Goal: Information Seeking & Learning: Learn about a topic

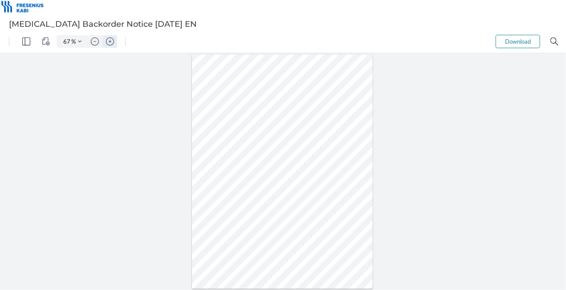
click at [103, 39] on button "Zoom in" at bounding box center [110, 41] width 14 height 12
click at [112, 41] on img "Zoom in" at bounding box center [110, 41] width 8 height 8
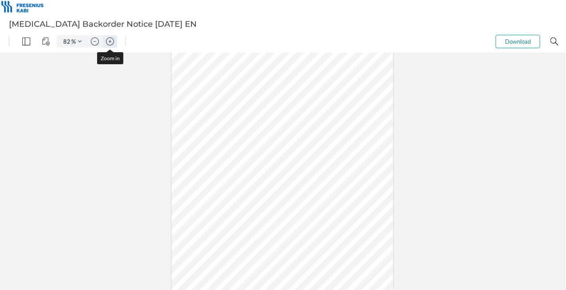
click at [112, 40] on img "Zoom in" at bounding box center [110, 41] width 8 height 8
click at [111, 40] on img "Zoom in" at bounding box center [110, 41] width 8 height 8
type input "157"
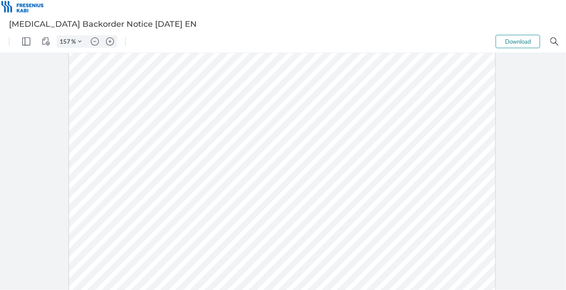
click at [209, 260] on div at bounding box center [282, 186] width 426 height 552
drag, startPoint x: 450, startPoint y: 175, endPoint x: 365, endPoint y: 171, distance: 84.7
click at [365, 171] on div at bounding box center [282, 185] width 432 height 557
drag, startPoint x: 412, startPoint y: 176, endPoint x: 448, endPoint y: 176, distance: 36.5
click at [448, 176] on div at bounding box center [282, 186] width 426 height 552
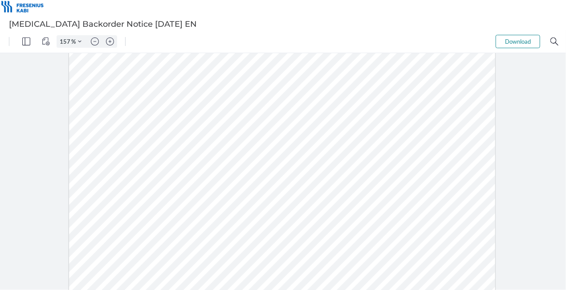
click at [217, 188] on div at bounding box center [282, 186] width 426 height 552
drag, startPoint x: 225, startPoint y: 116, endPoint x: 207, endPoint y: 115, distance: 18.7
click at [209, 115] on div at bounding box center [282, 100] width 426 height 552
click at [197, 113] on div at bounding box center [282, 100] width 426 height 552
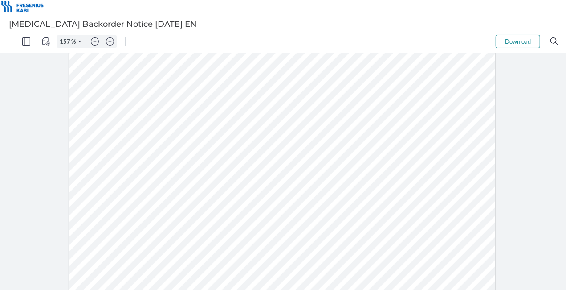
scroll to position [142, 0]
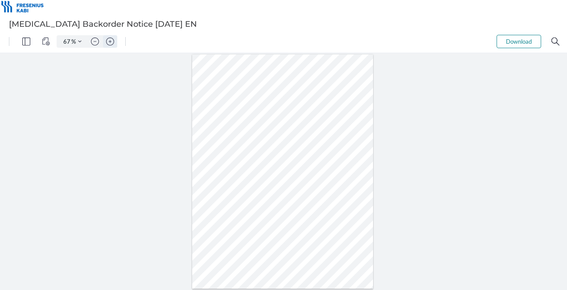
click at [109, 41] on img "Zoom in" at bounding box center [110, 41] width 8 height 8
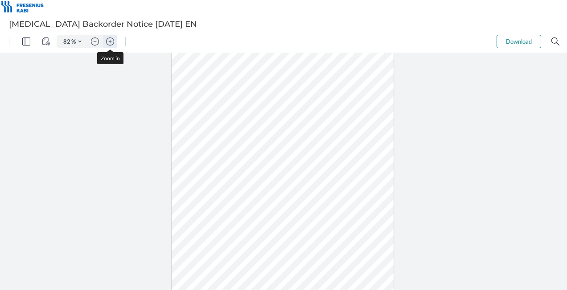
click at [109, 41] on img "Zoom in" at bounding box center [110, 41] width 8 height 8
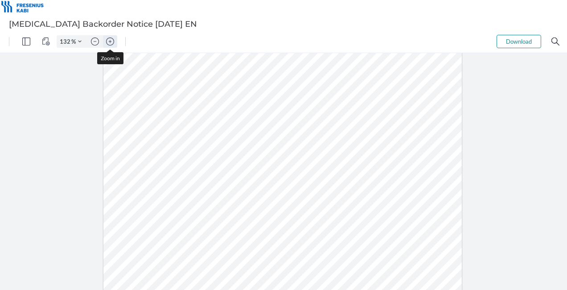
click at [109, 41] on img "Zoom in" at bounding box center [110, 41] width 8 height 8
type input "157"
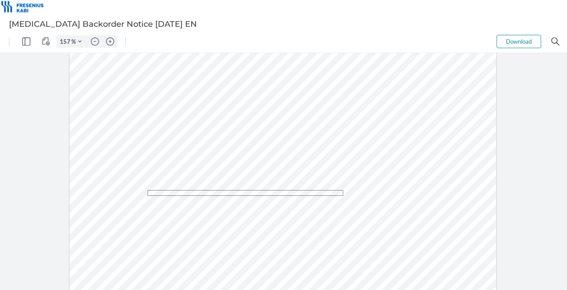
drag, startPoint x: 147, startPoint y: 190, endPoint x: 362, endPoint y: 192, distance: 214.3
click at [344, 196] on div at bounding box center [283, 186] width 426 height 552
click at [391, 192] on div at bounding box center [283, 186] width 426 height 552
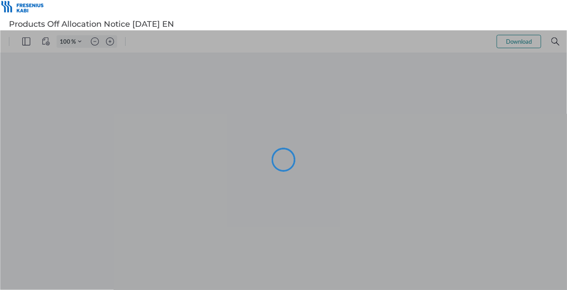
type input "67"
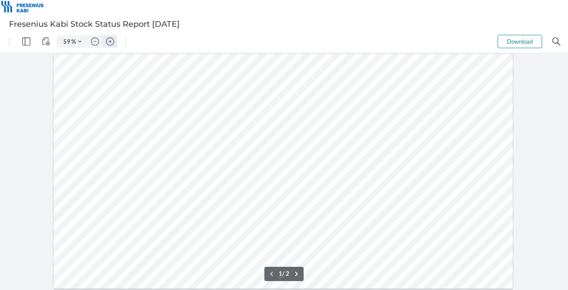
click at [110, 41] on img "Zoom in" at bounding box center [110, 41] width 8 height 8
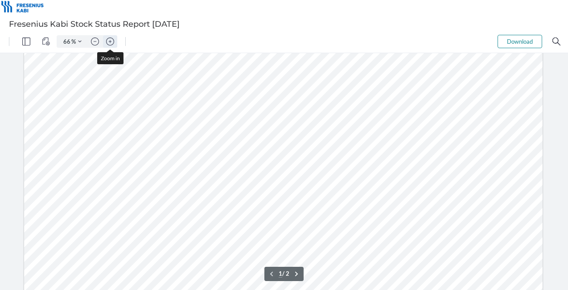
click at [110, 41] on img "Zoom in" at bounding box center [110, 41] width 8 height 8
type input "106"
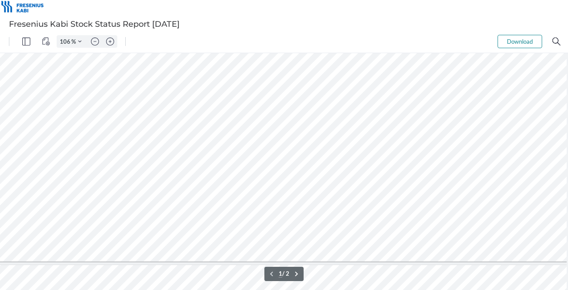
scroll to position [220, 161]
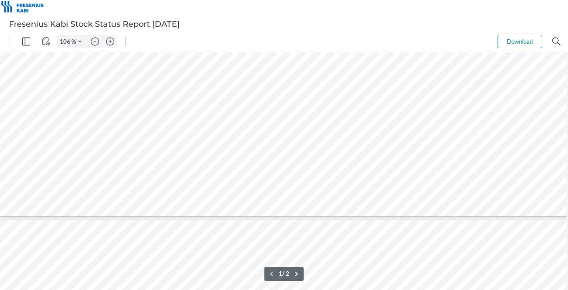
type input "2"
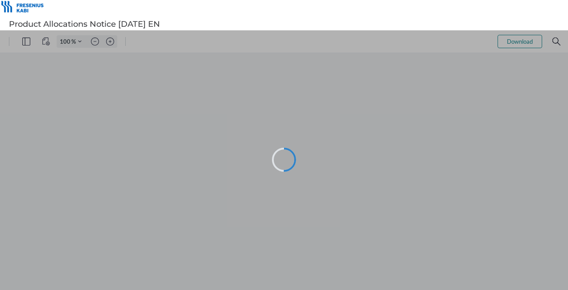
type input "67"
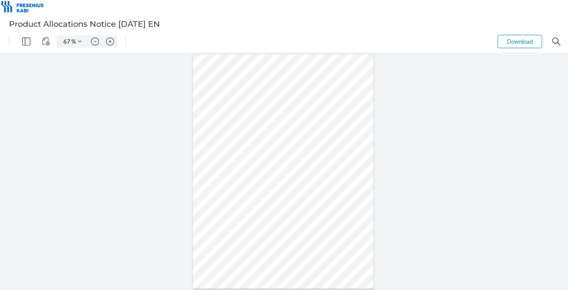
click at [93, 115] on div at bounding box center [284, 171] width 568 height 237
